Goal: Task Accomplishment & Management: Manage account settings

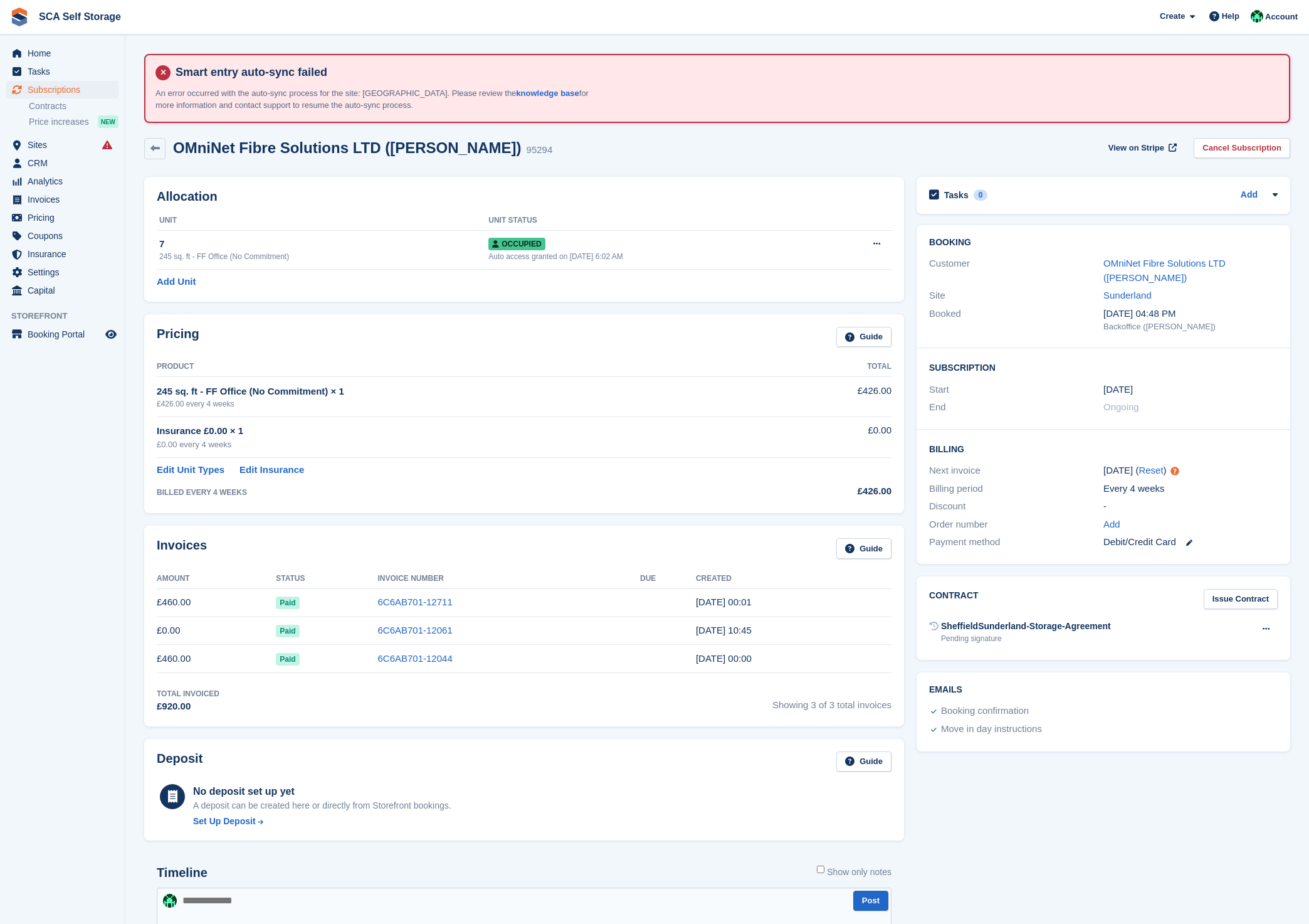
click at [526, 162] on div "OMniNet Fibre Solutions LTD (Ross Nicholson) 95294 View on Stripe Cancel Subscr…" at bounding box center [717, 150] width 1159 height 39
click at [280, 29] on span "SCA Self Storage Create Subscription Invoice Contact Deal Discount Page Help Ch…" at bounding box center [654, 17] width 1309 height 34
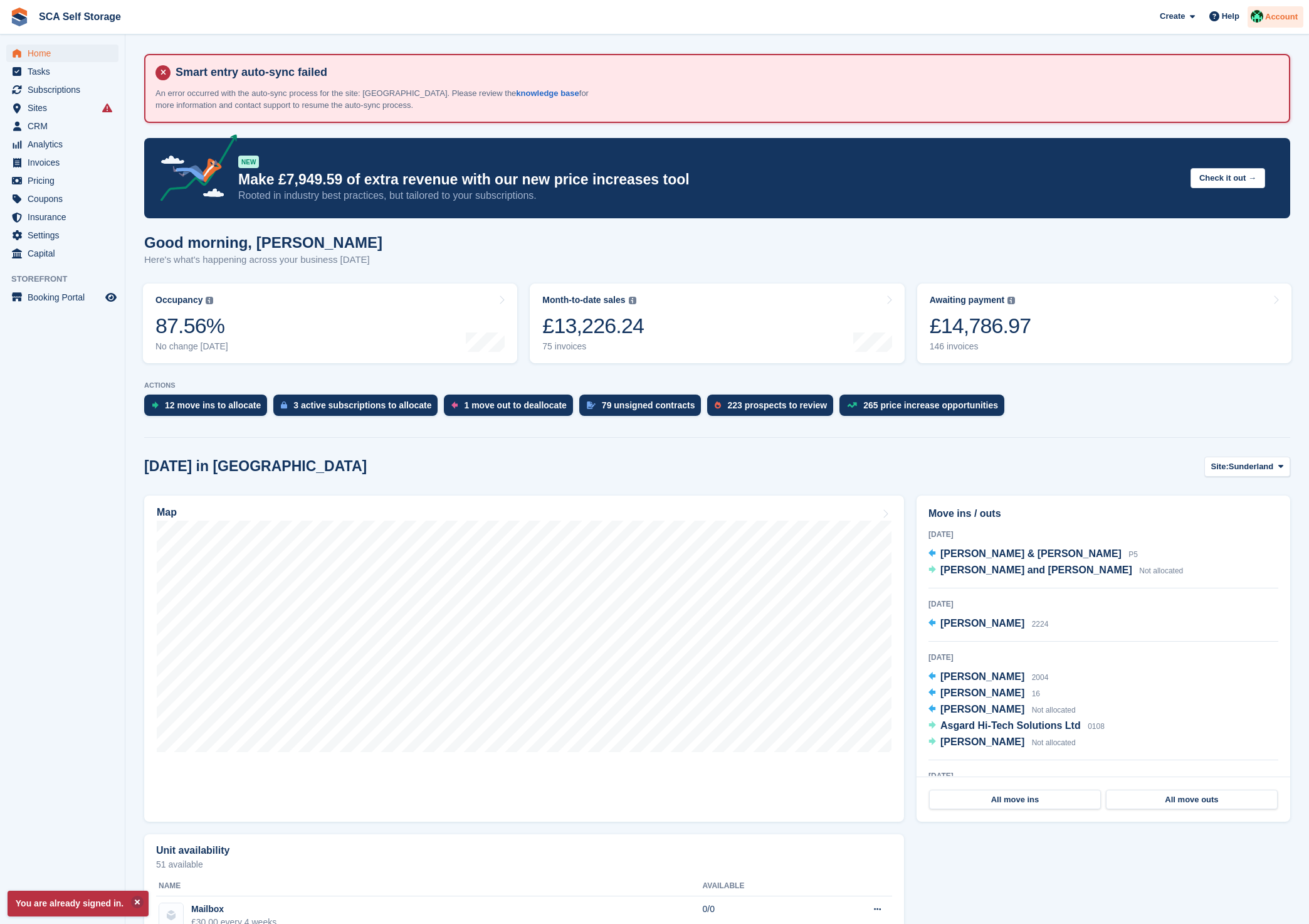
click at [1263, 13] on div "Account" at bounding box center [1276, 17] width 56 height 22
click at [1201, 125] on div "Logout" at bounding box center [1230, 127] width 123 height 13
